Goal: Task Accomplishment & Management: Complete application form

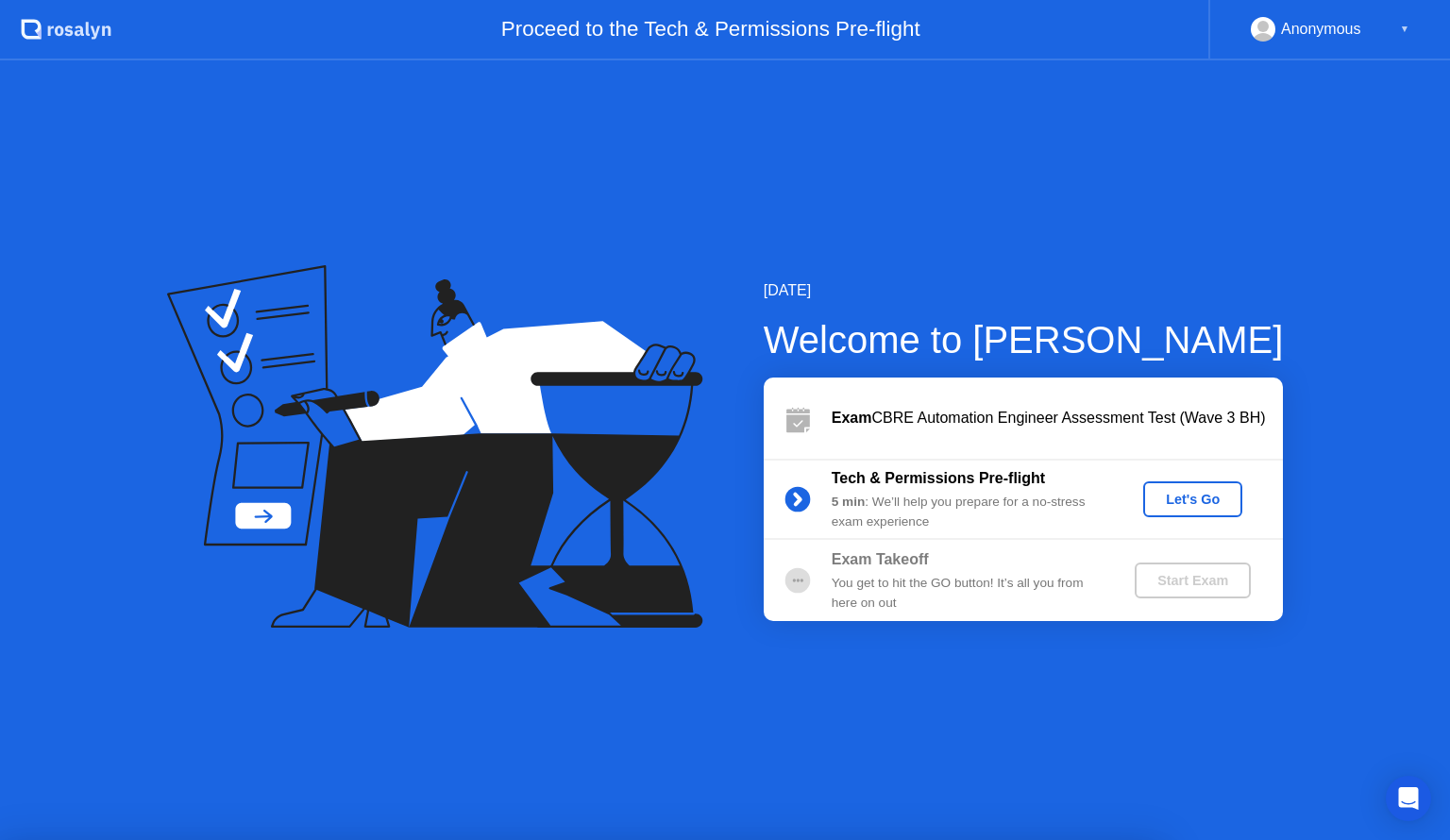
click at [1210, 492] on div "Let's Go" at bounding box center [1193, 499] width 84 height 15
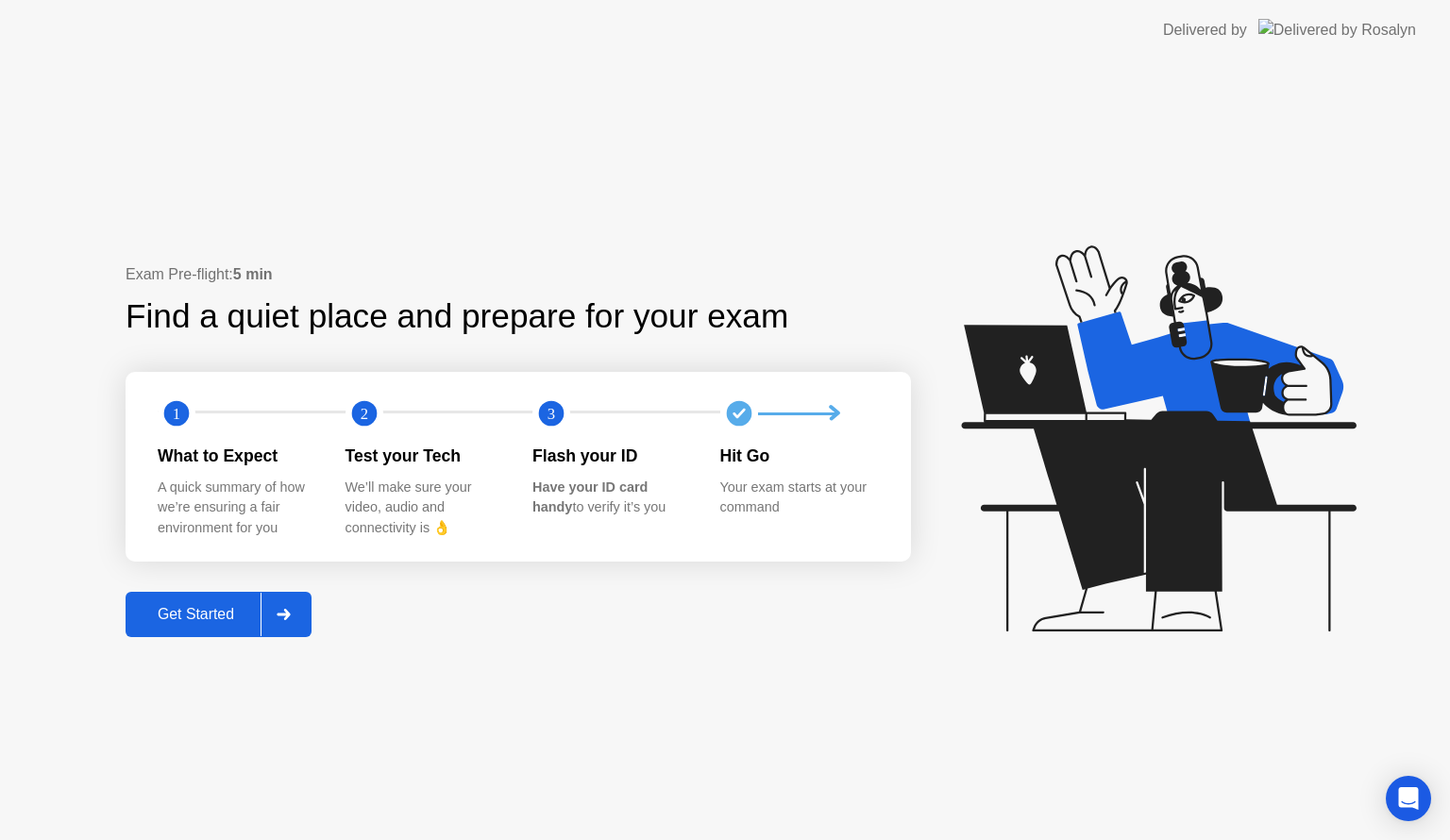
click at [203, 608] on div "Get Started" at bounding box center [195, 614] width 129 height 17
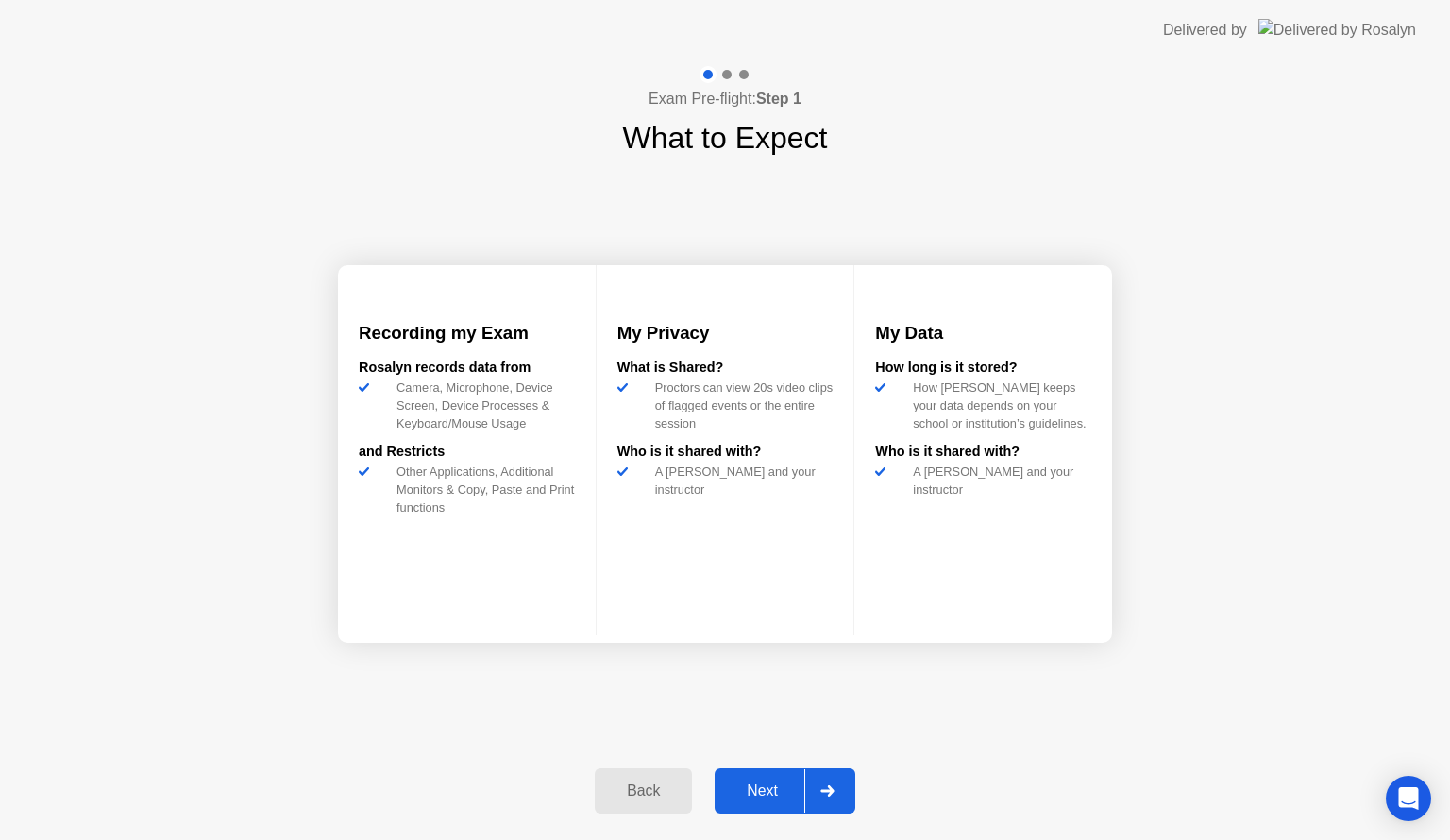
click at [785, 785] on div "Next" at bounding box center [761, 791] width 84 height 17
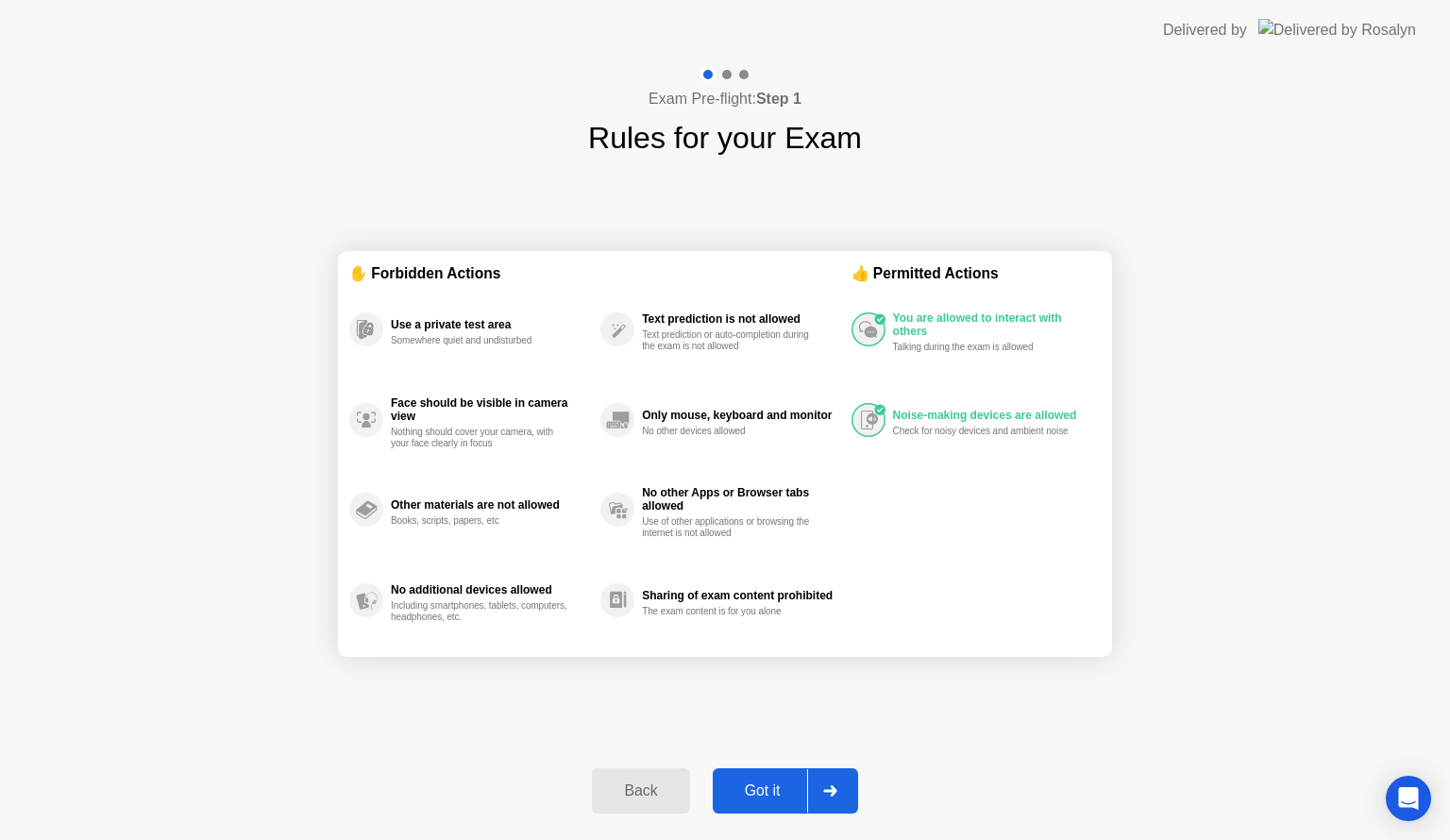
click at [783, 794] on div "Got it" at bounding box center [762, 791] width 89 height 17
select select "**********"
select select "*******"
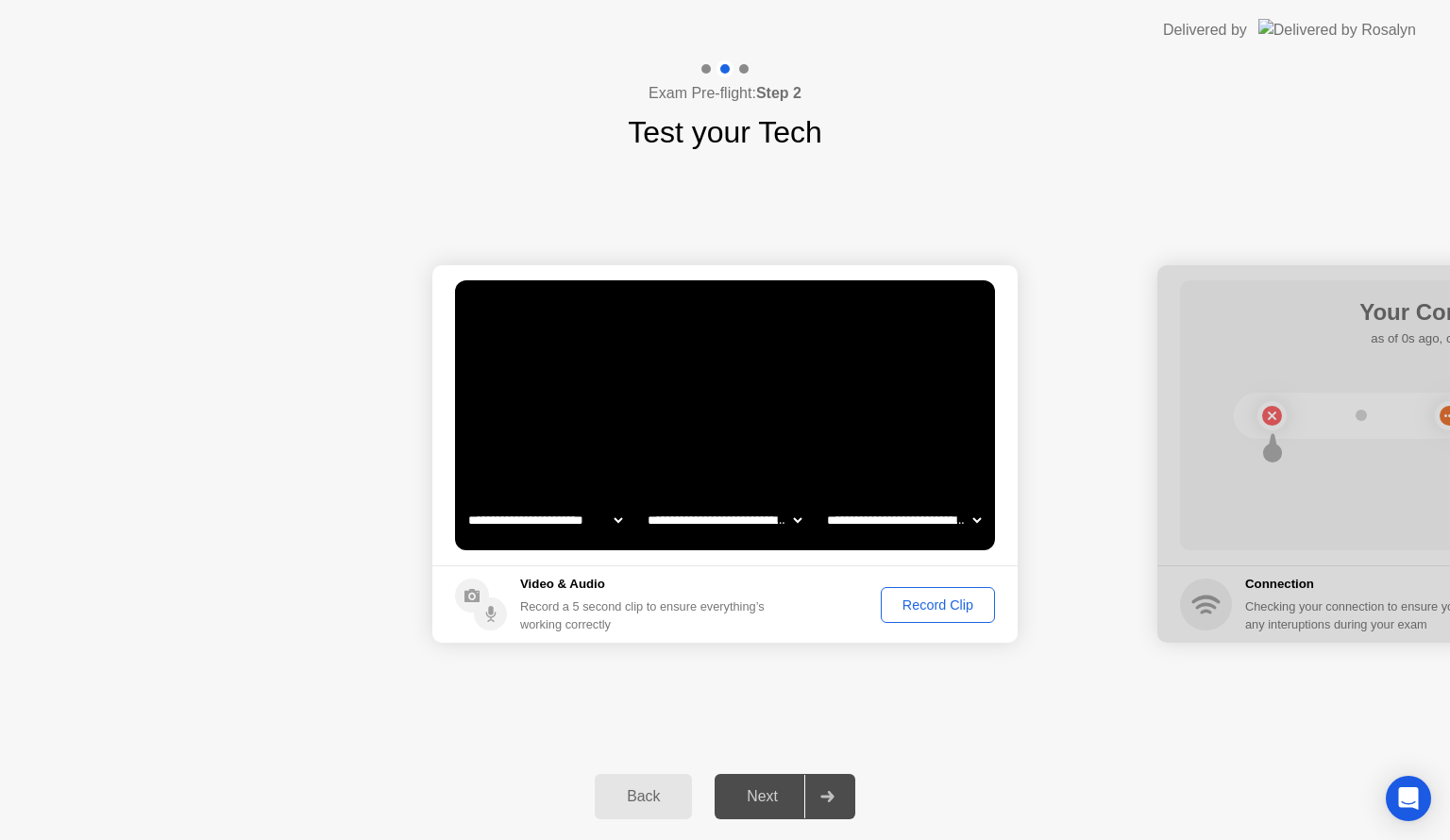
click at [945, 606] on div "Record Clip" at bounding box center [938, 604] width 101 height 15
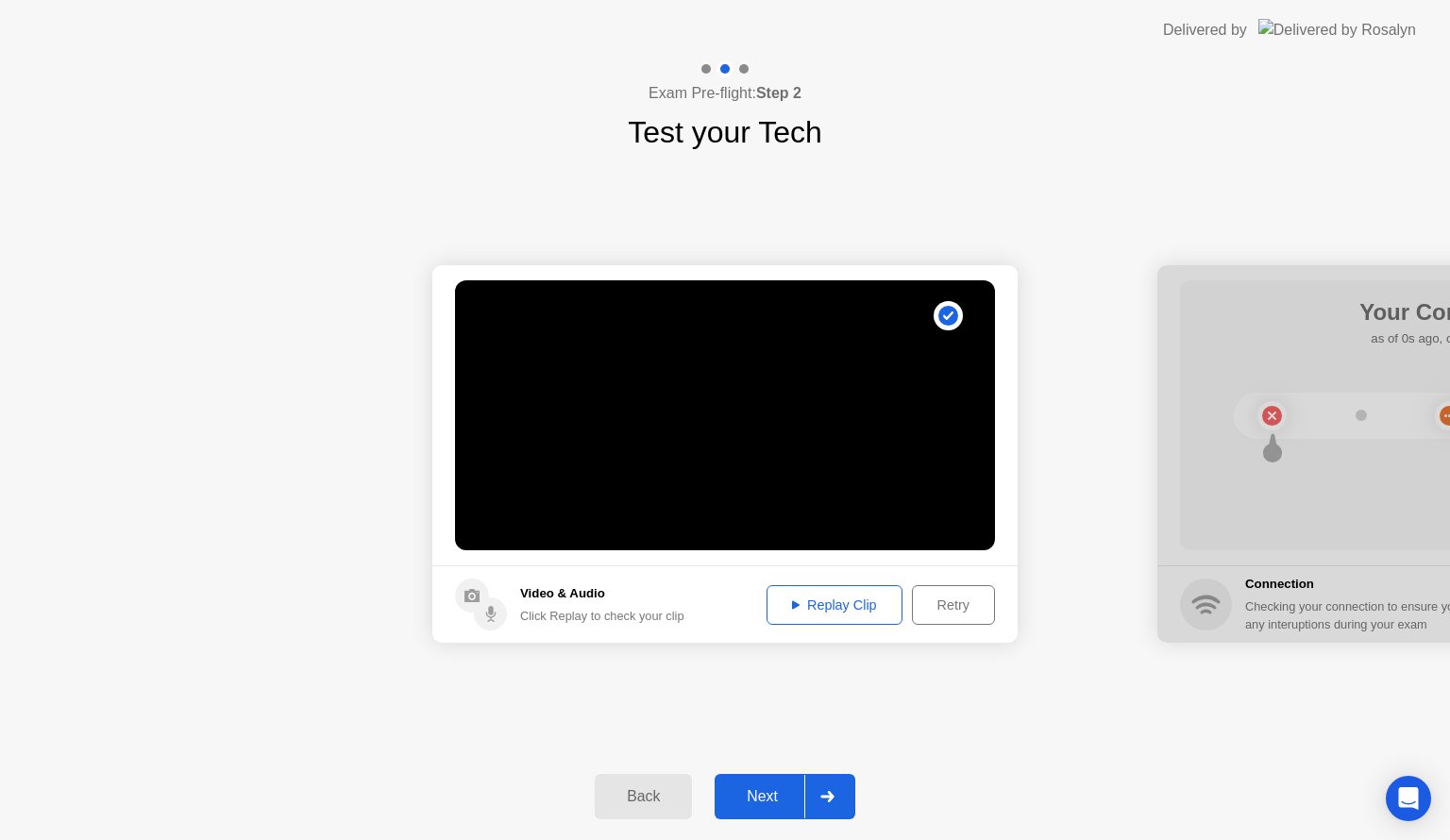
click at [823, 597] on div "Replay Clip" at bounding box center [834, 604] width 122 height 15
click at [766, 789] on div "Next" at bounding box center [761, 796] width 84 height 17
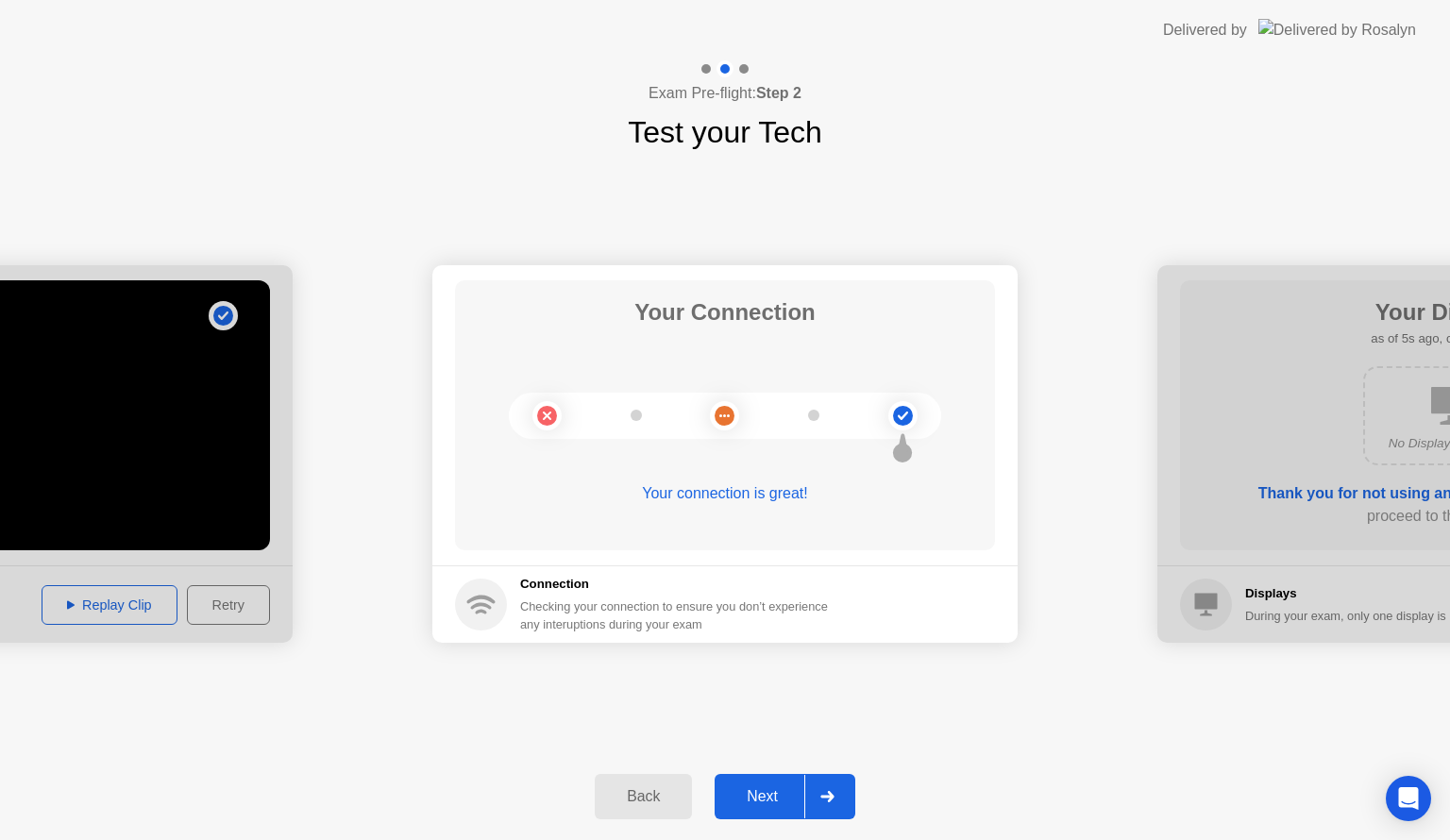
click at [768, 797] on div "Next" at bounding box center [761, 796] width 84 height 17
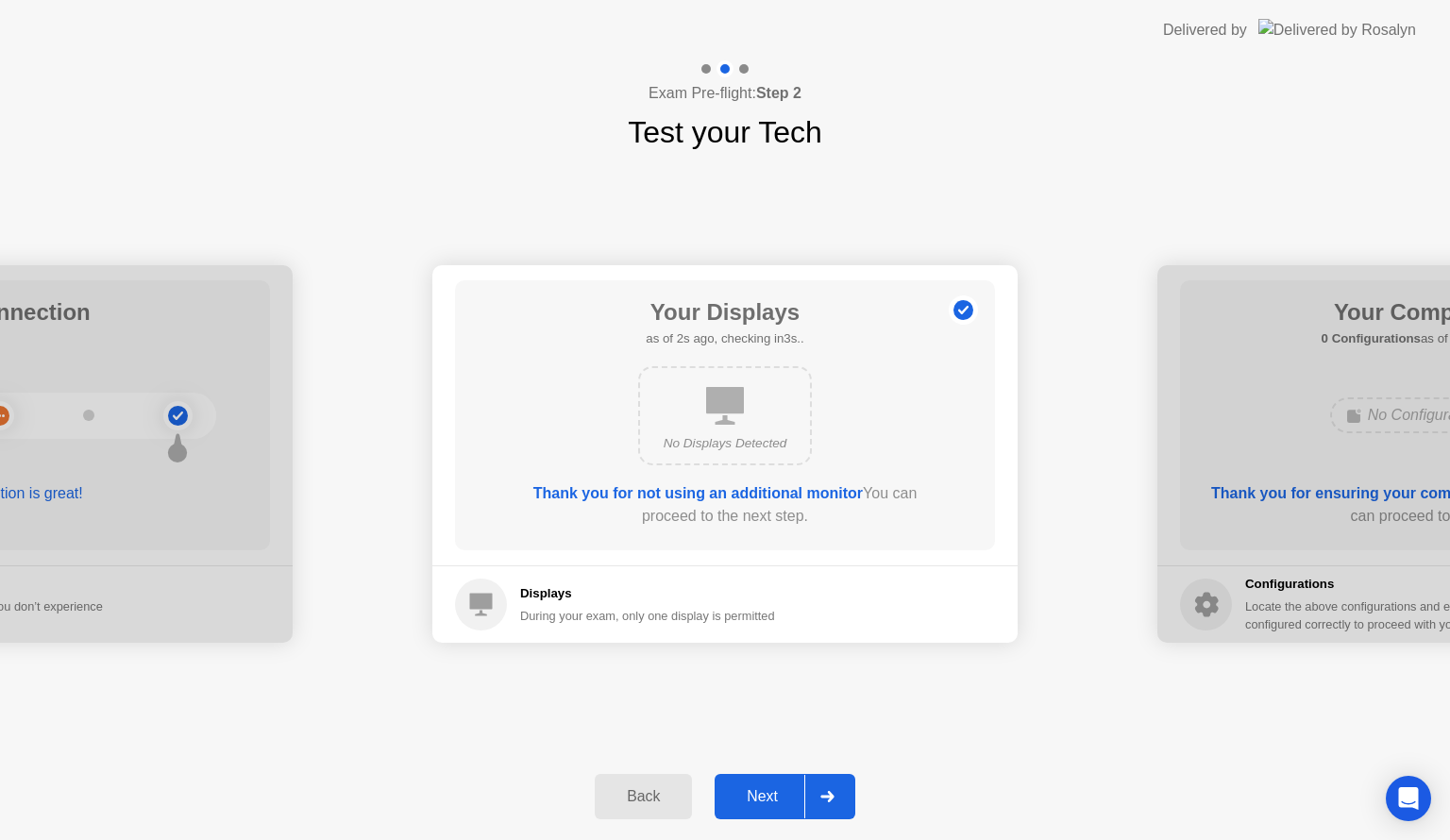
click at [778, 792] on div "Next" at bounding box center [761, 796] width 84 height 17
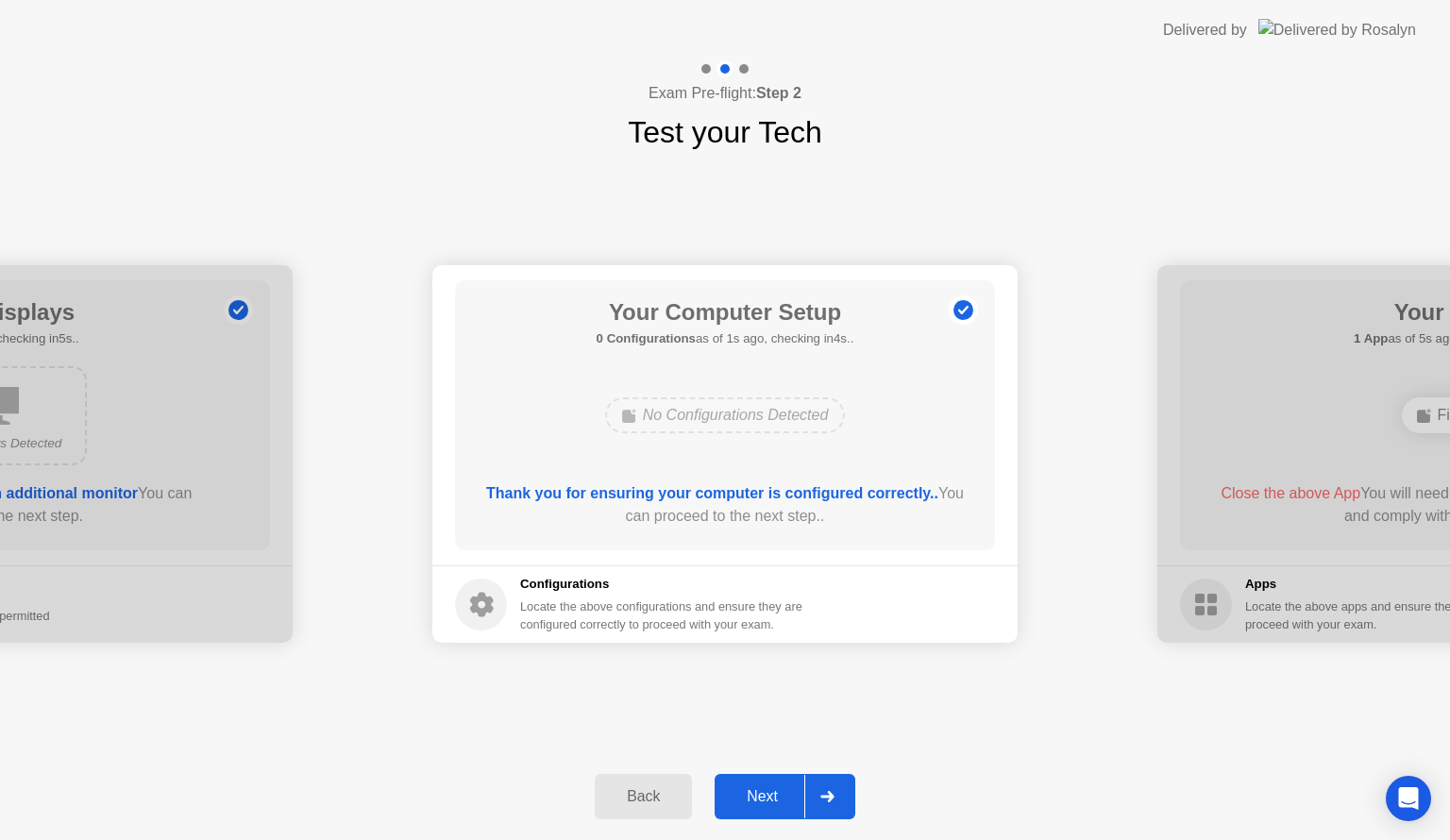
click at [778, 792] on div "Next" at bounding box center [761, 796] width 84 height 17
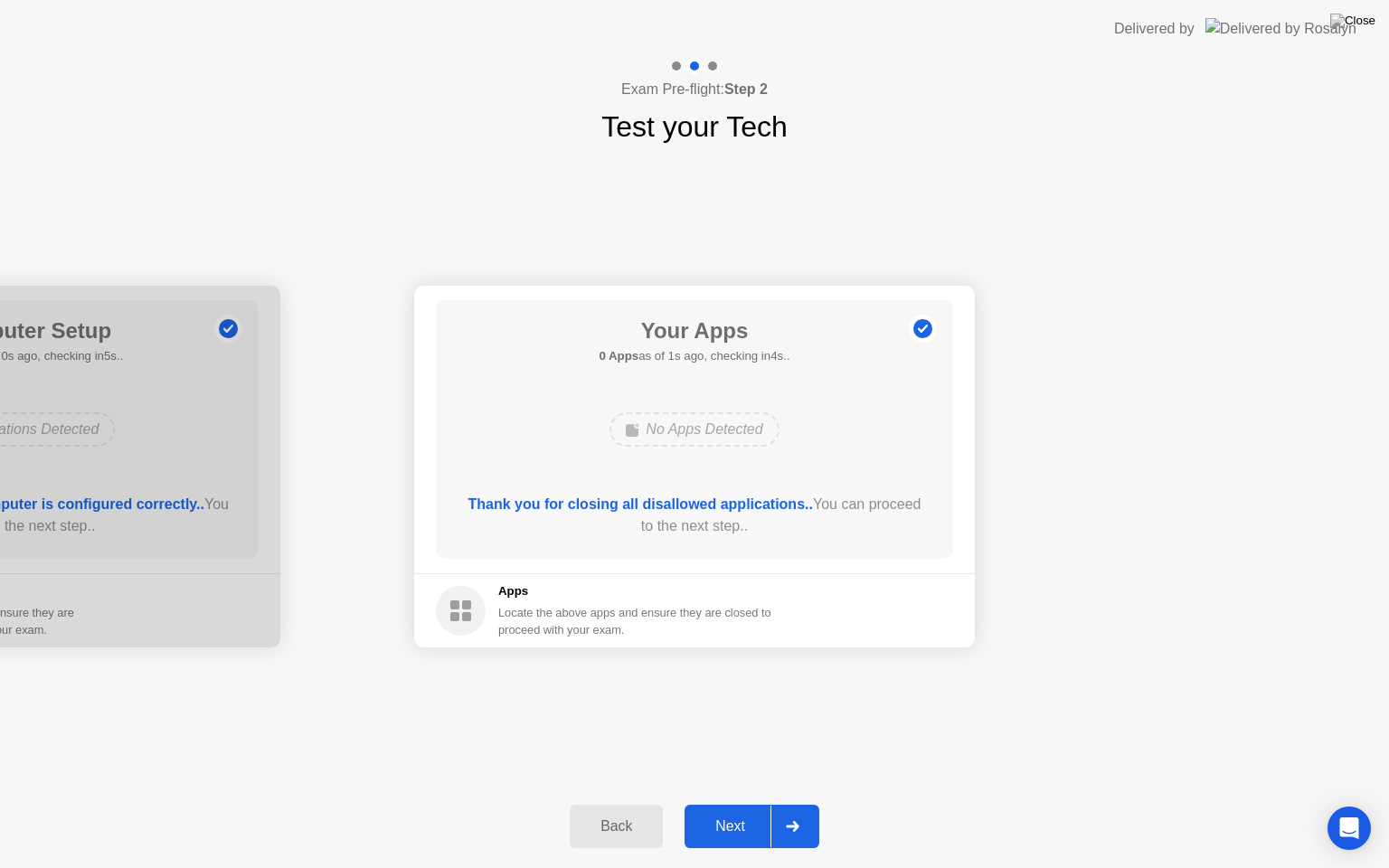
click at [750, 804] on div "Next" at bounding box center [729, 825] width 80 height 16
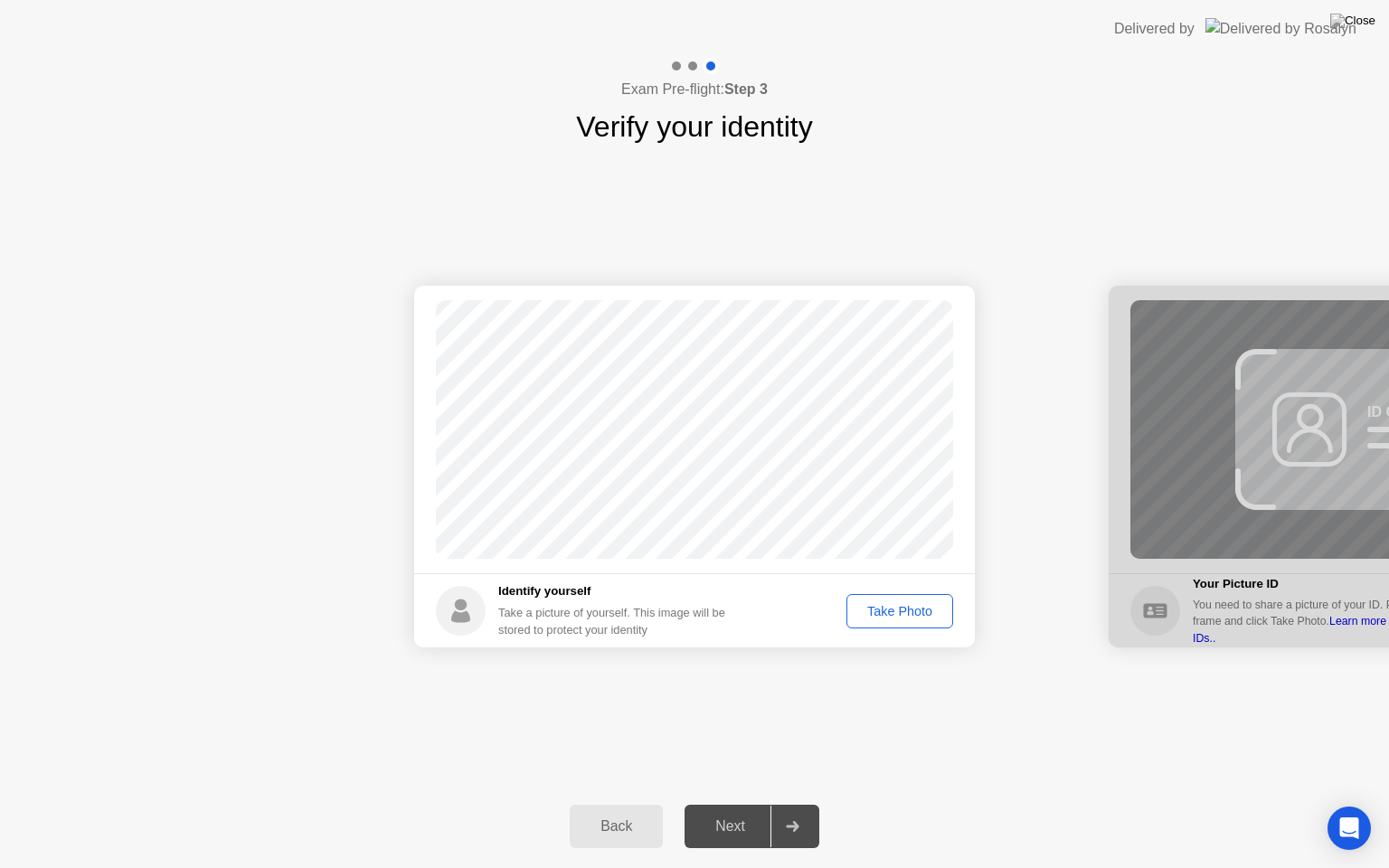
click at [917, 610] on div "Take Photo" at bounding box center [900, 610] width 94 height 14
click at [718, 804] on div "Next" at bounding box center [729, 825] width 80 height 16
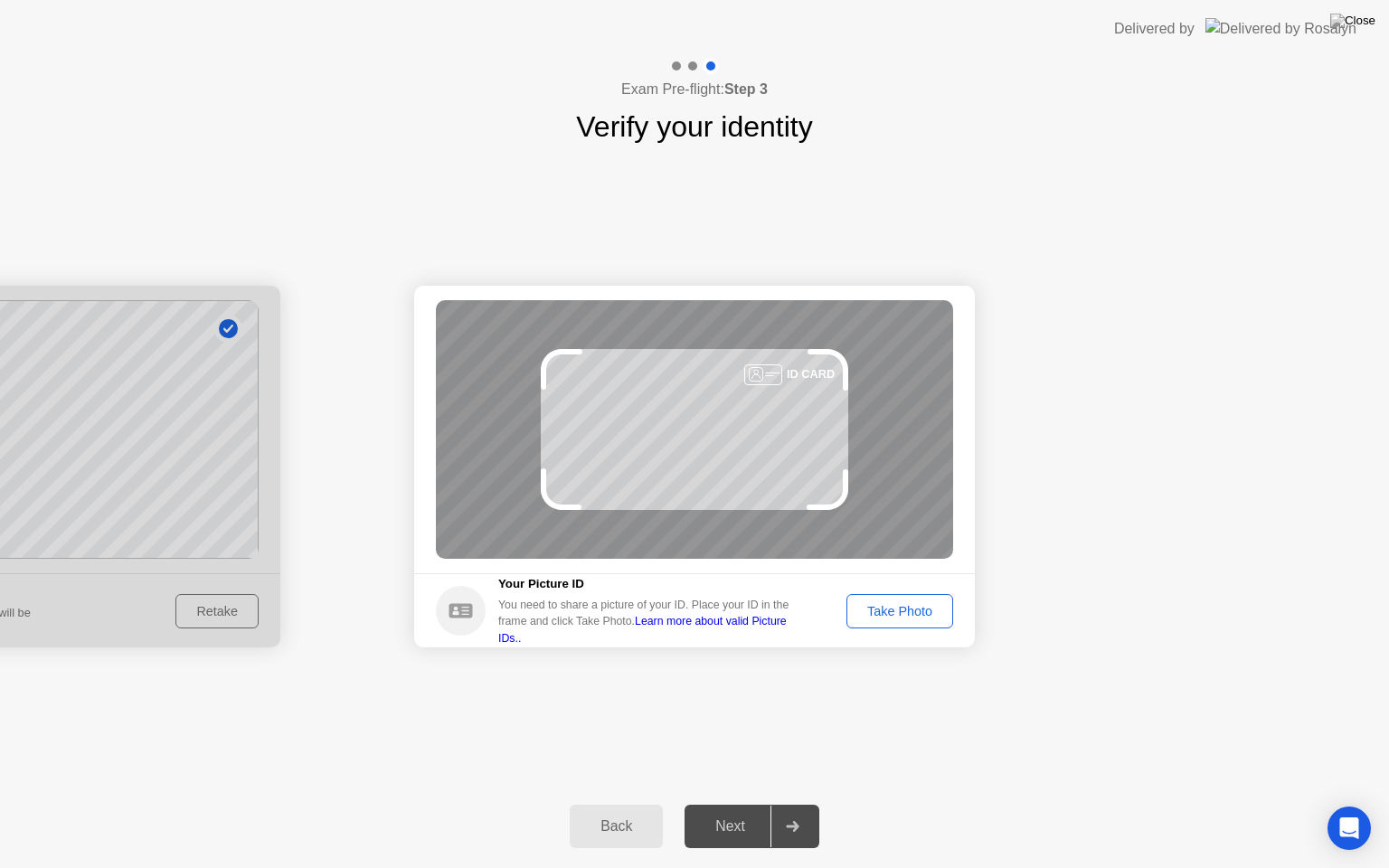
click at [917, 616] on div "Take Photo" at bounding box center [900, 610] width 94 height 14
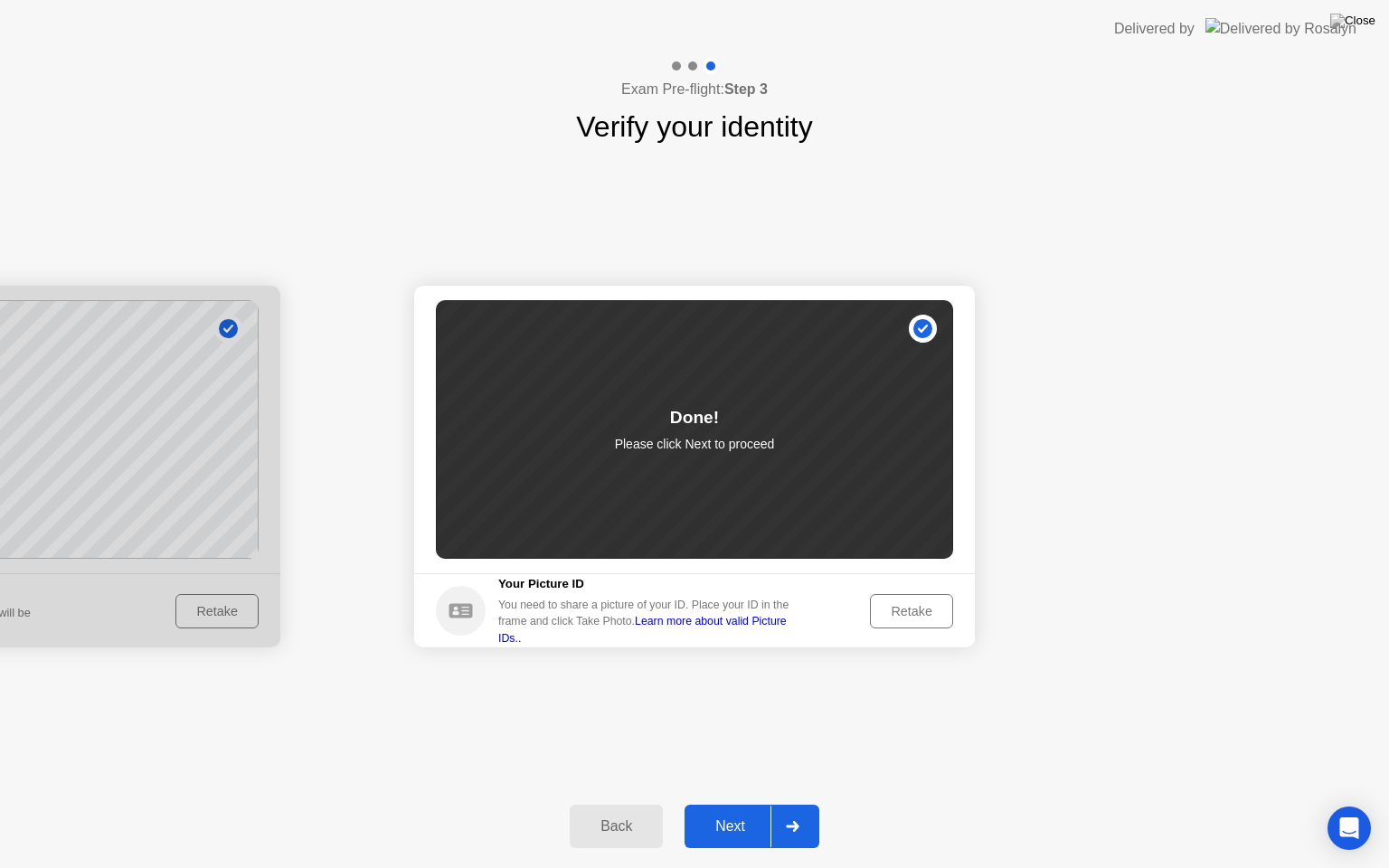
click at [750, 804] on div "Next" at bounding box center [729, 825] width 80 height 16
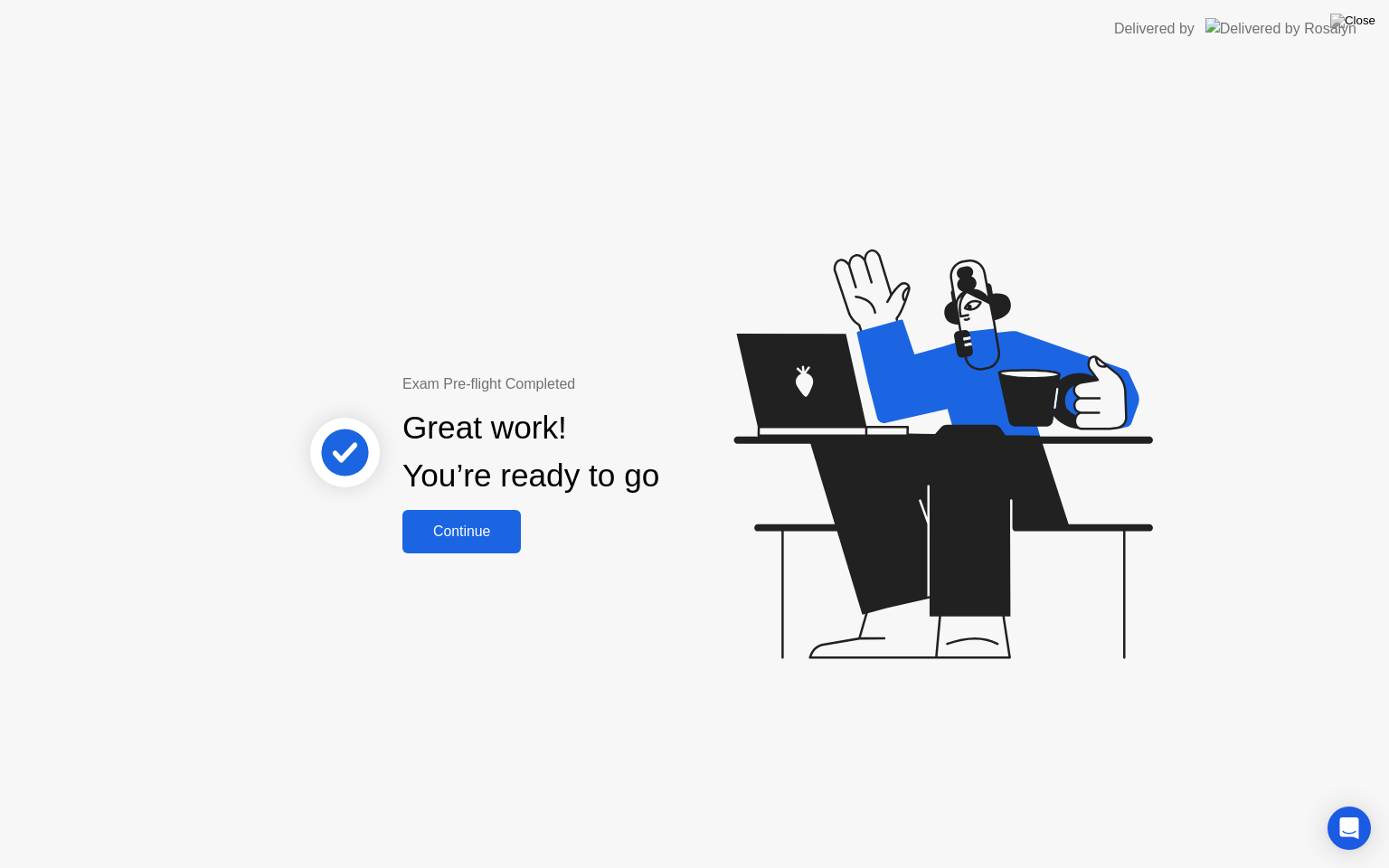
click at [486, 523] on div "Continue" at bounding box center [462, 531] width 108 height 16
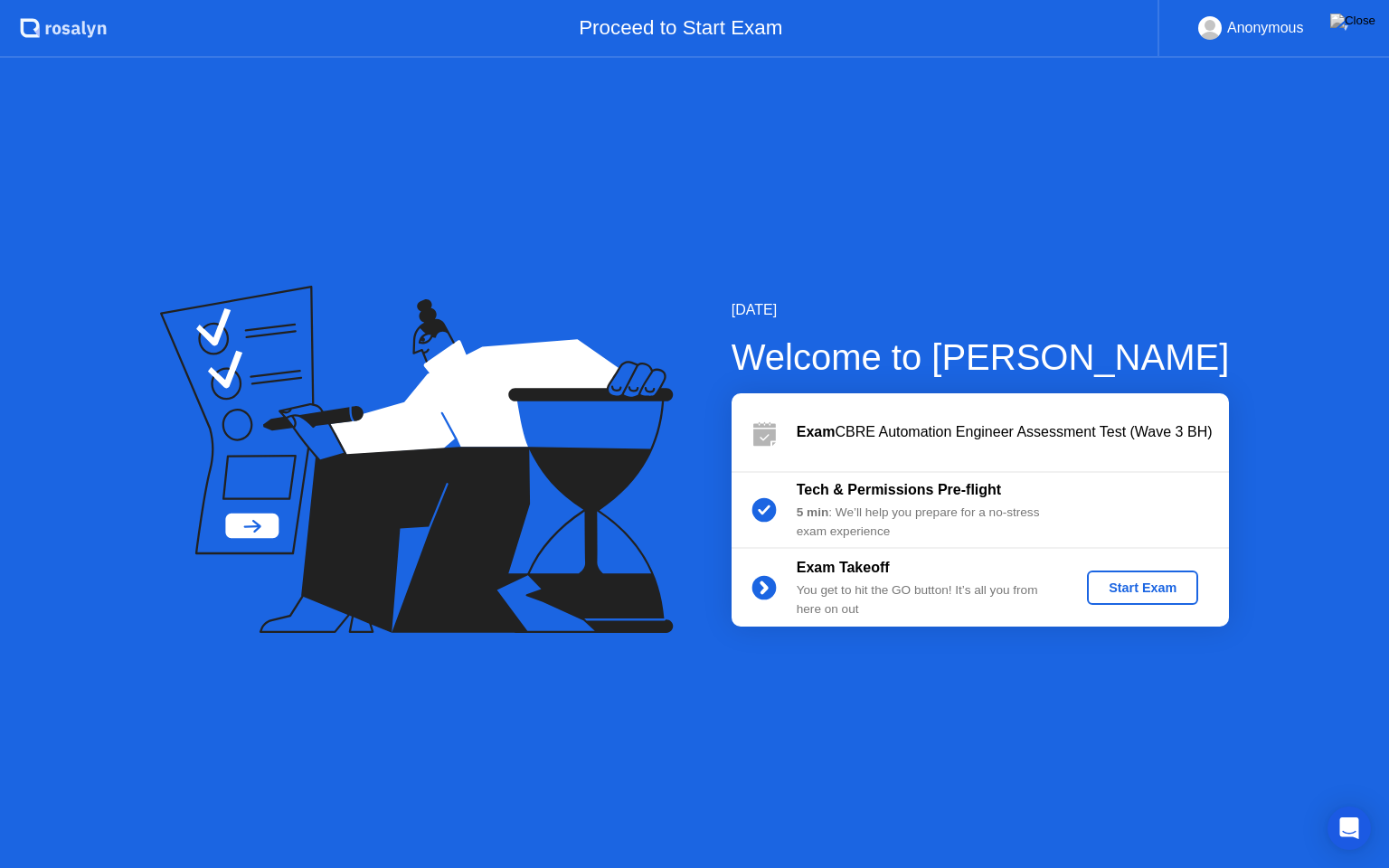
click at [1114, 587] on div "Start Exam" at bounding box center [1142, 587] width 96 height 14
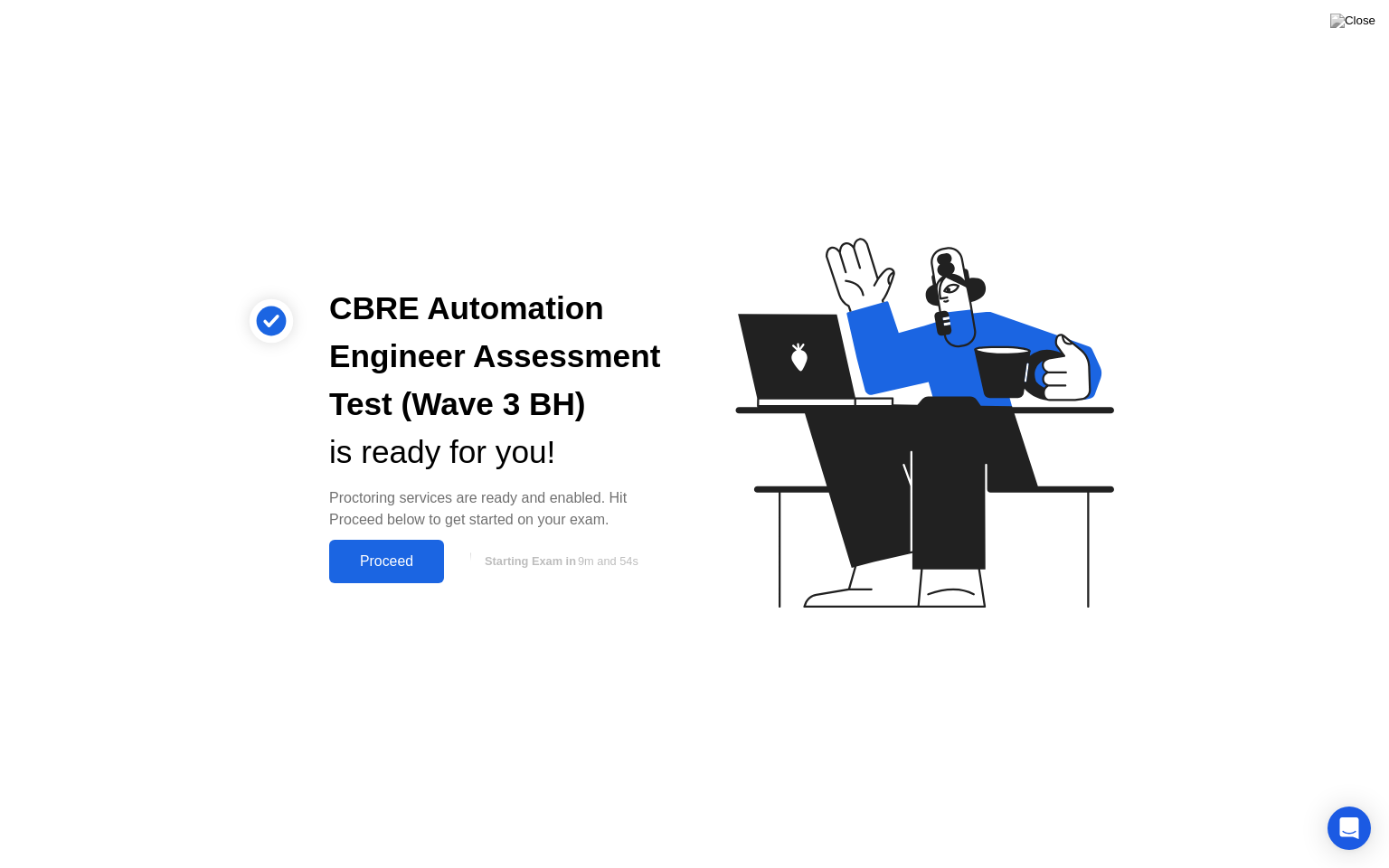
click at [405, 568] on div "Proceed" at bounding box center [386, 561] width 104 height 16
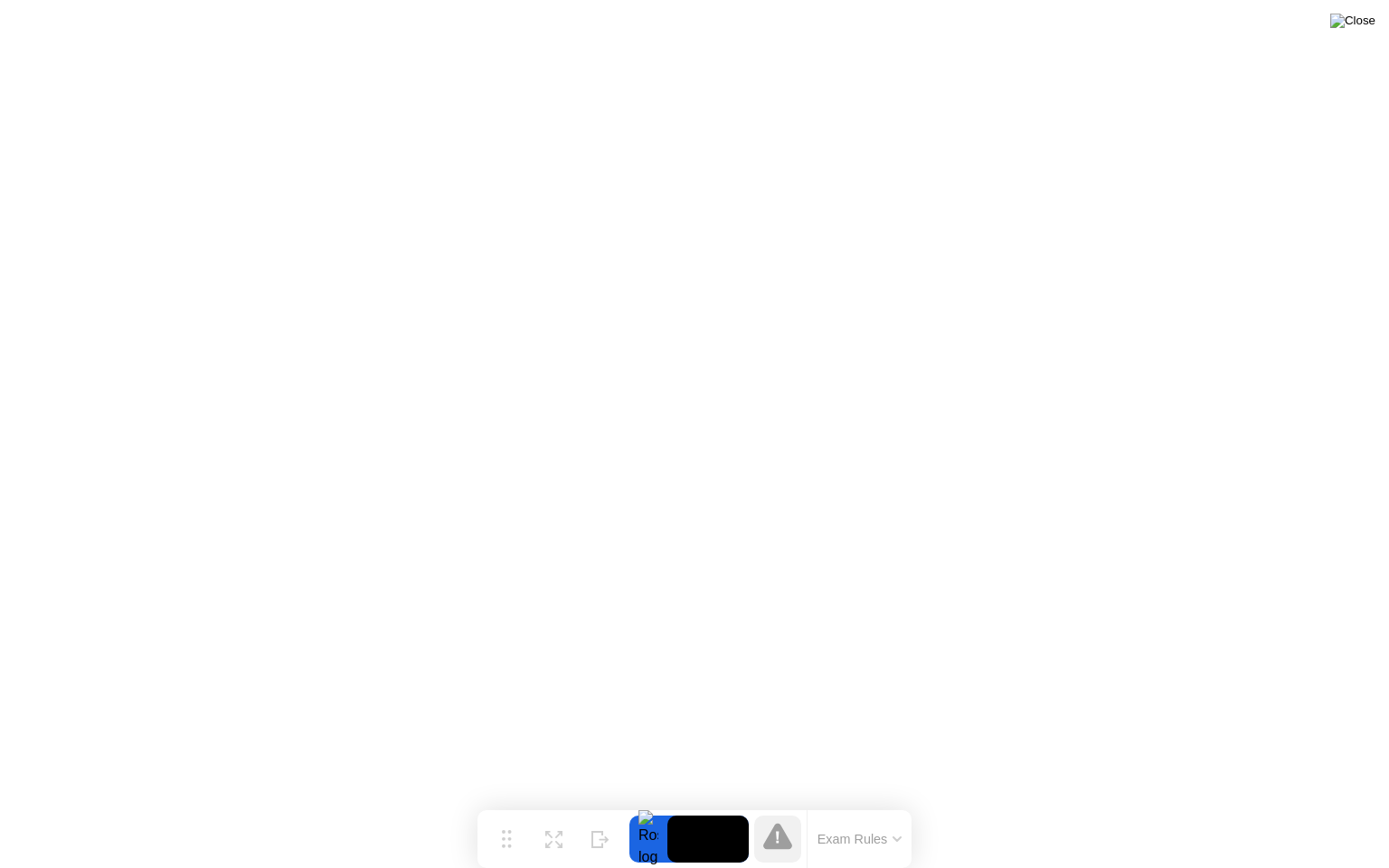
click at [1370, 27] on img at bounding box center [1353, 20] width 45 height 14
